Goal: Complete application form

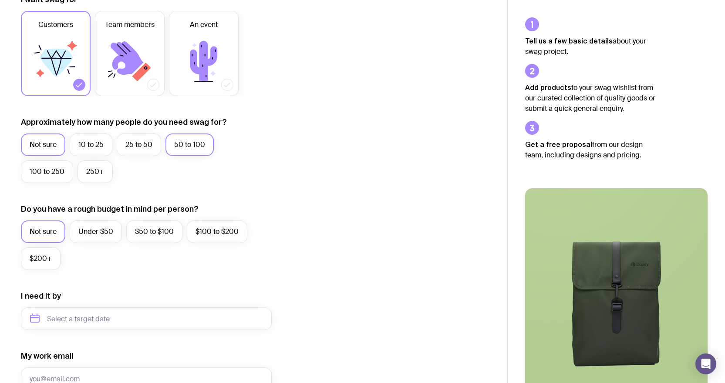
scroll to position [174, 0]
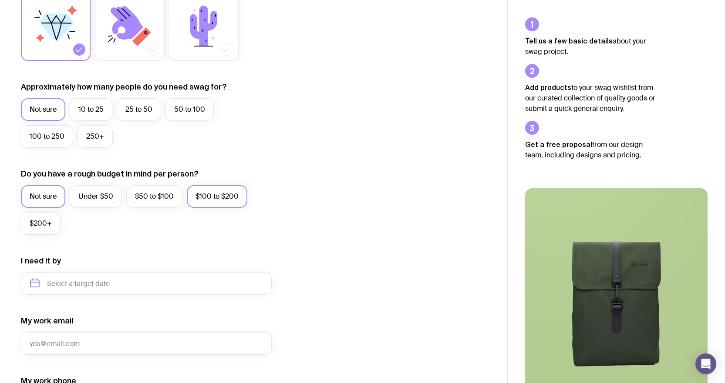
click at [207, 207] on label "$100 to $200" at bounding box center [217, 196] width 61 height 23
click at [0, 0] on input "$100 to $200" at bounding box center [0, 0] width 0 height 0
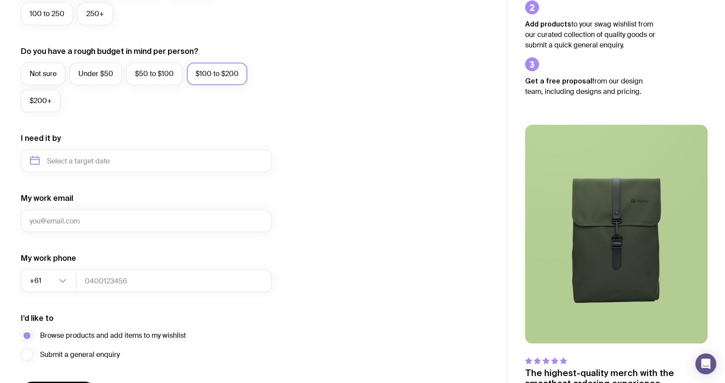
scroll to position [305, 0]
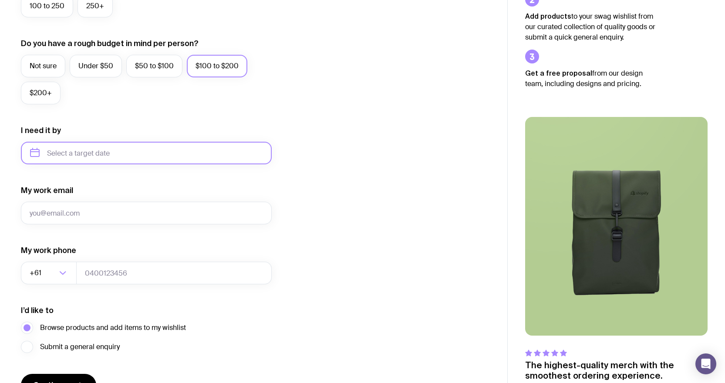
click at [115, 162] on input "text" at bounding box center [146, 153] width 251 height 23
click at [47, 258] on button "Oct" at bounding box center [41, 260] width 32 height 17
type input "[DATE]"
click at [64, 209] on input "My work email" at bounding box center [146, 213] width 251 height 23
type input "[EMAIL_ADDRESS][DOMAIN_NAME]"
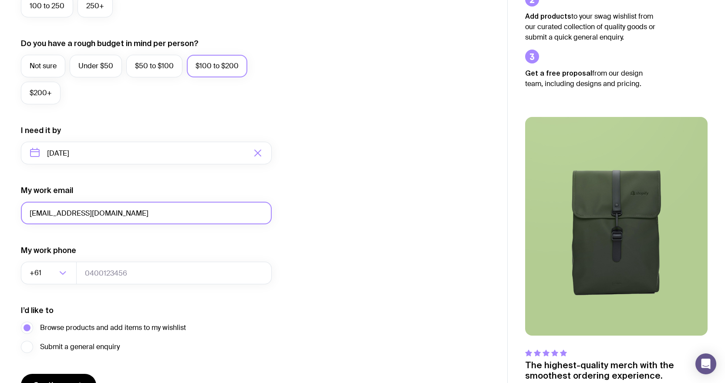
type input "0451149800"
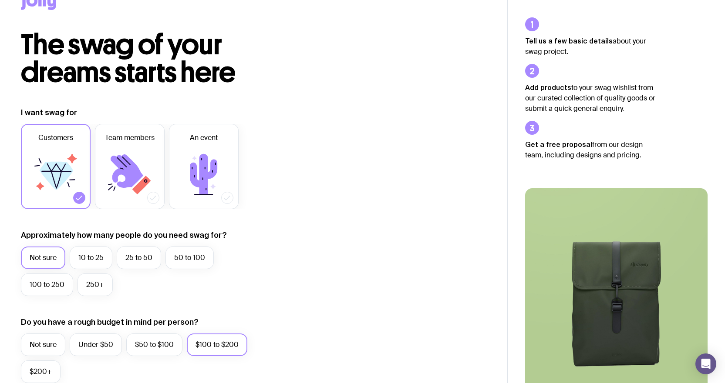
scroll to position [0, 0]
